Goal: Check status

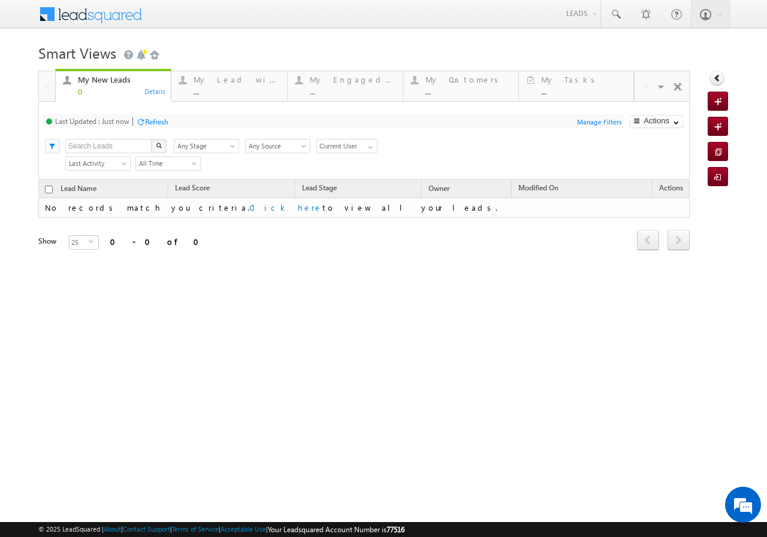
click at [672, 111] on div "Last Updated : Just now Refresh Refreshing... Search X Lead Stage Any Stage Any…" at bounding box center [363, 141] width 651 height 78
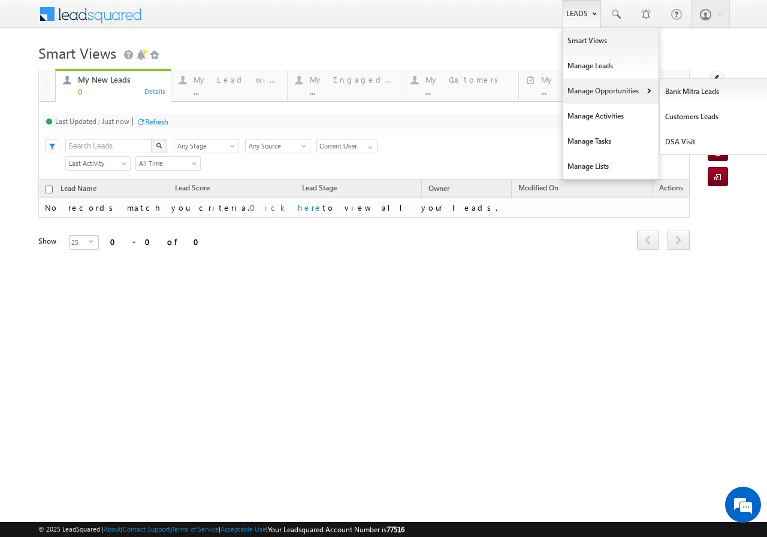
click at [596, 93] on link "Manage Opportunities" at bounding box center [611, 90] width 96 height 25
click at [683, 110] on link "Customers Leads" at bounding box center [715, 116] width 110 height 25
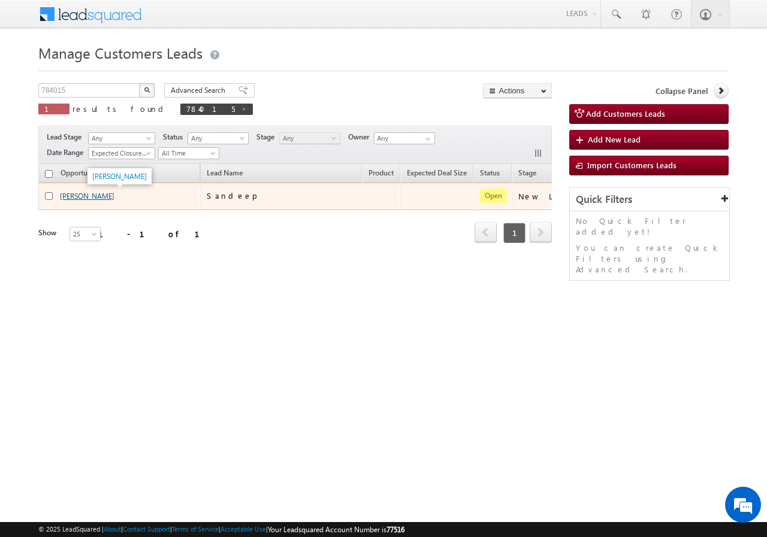
click at [73, 198] on link "[PERSON_NAME]" at bounding box center [87, 196] width 55 height 9
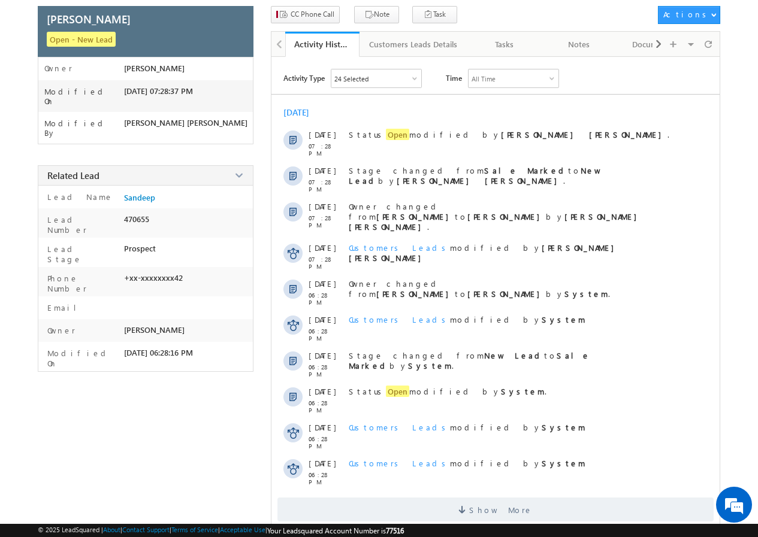
scroll to position [89, 0]
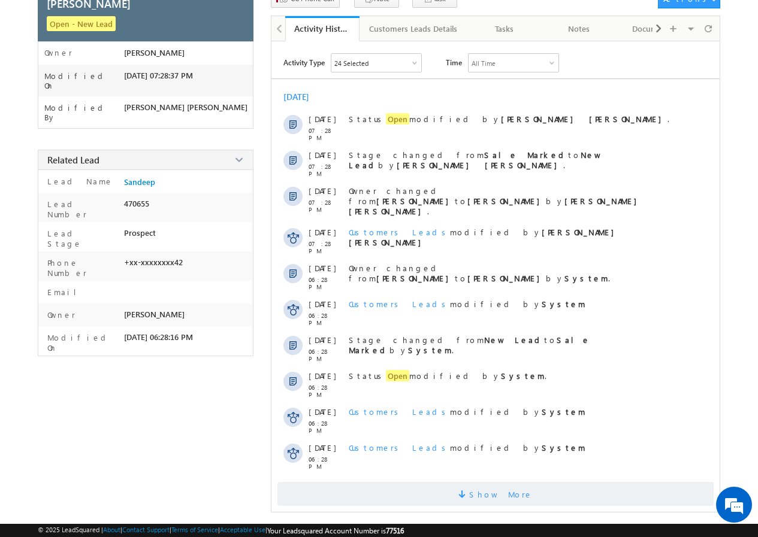
click at [511, 490] on span "Show More" at bounding box center [501, 494] width 64 height 24
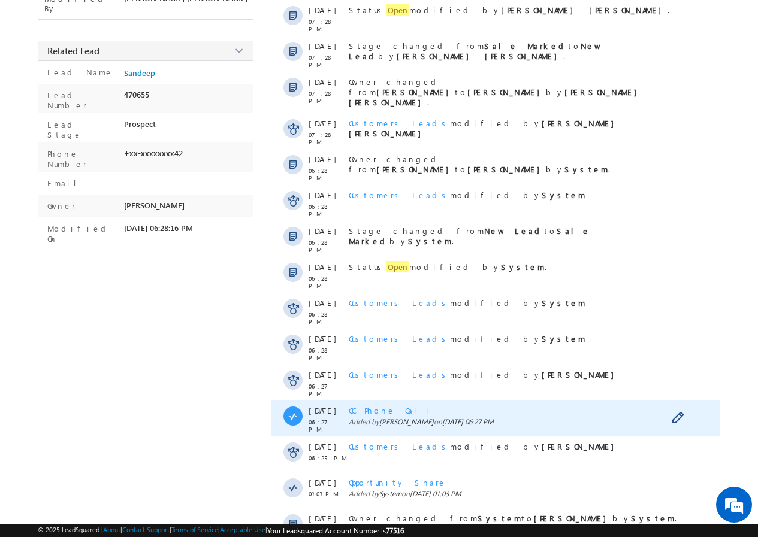
scroll to position [209, 0]
